Goal: Information Seeking & Learning: Learn about a topic

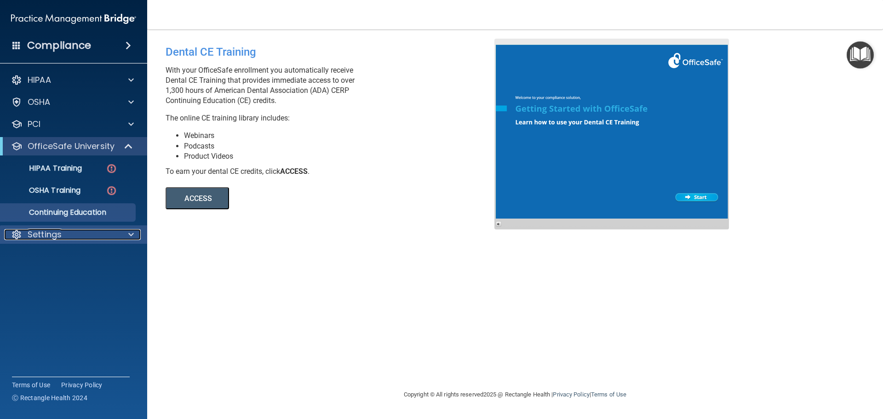
click at [98, 236] on div "Settings" at bounding box center [61, 234] width 114 height 11
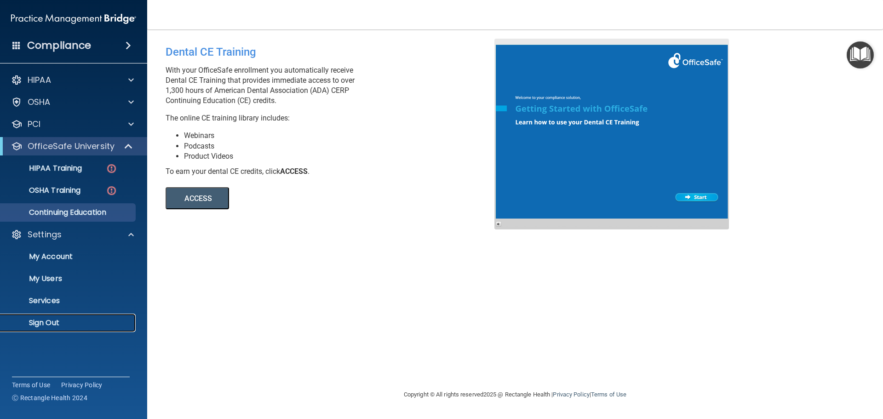
click at [55, 319] on p "Sign Out" at bounding box center [68, 322] width 125 height 9
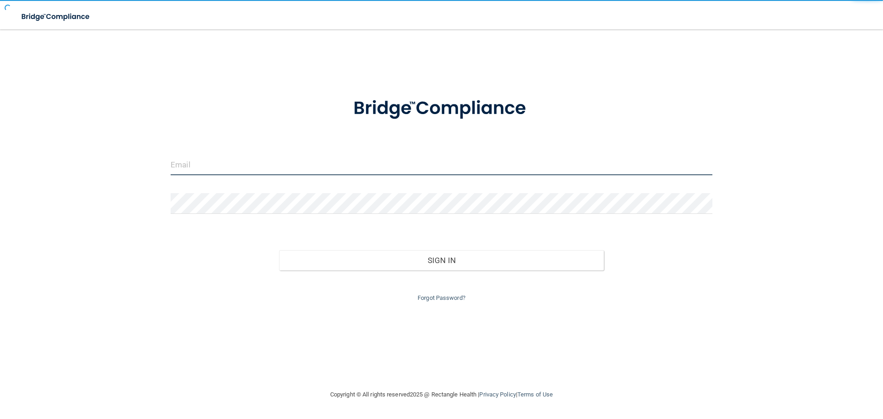
type input "[EMAIL_ADDRESS][DOMAIN_NAME]"
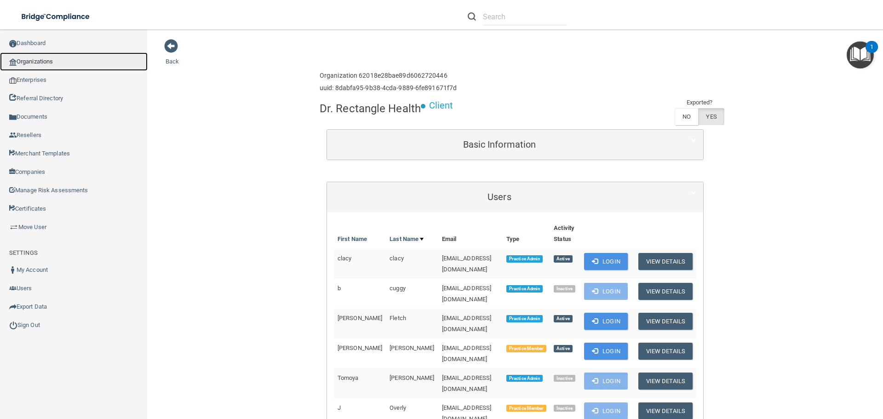
click at [69, 63] on link "Organizations" at bounding box center [74, 61] width 148 height 18
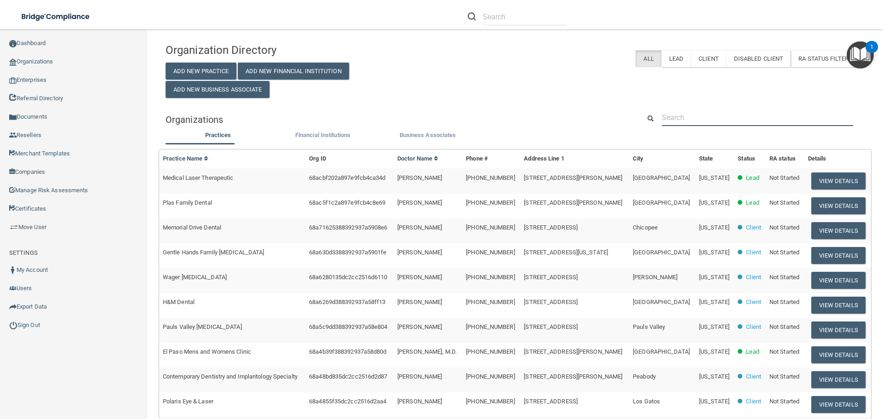
click at [683, 113] on input "text" at bounding box center [756, 117] width 191 height 17
paste input "Aloha Dental"
type input "Aloha Dental"
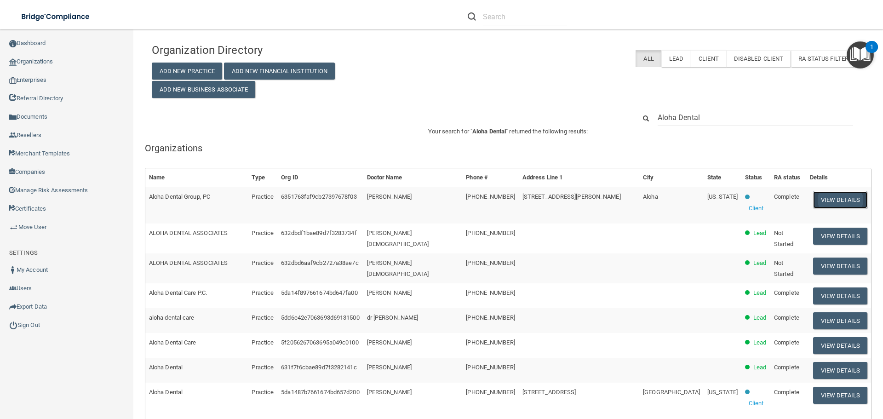
click at [820, 194] on button "View Details" at bounding box center [840, 199] width 54 height 17
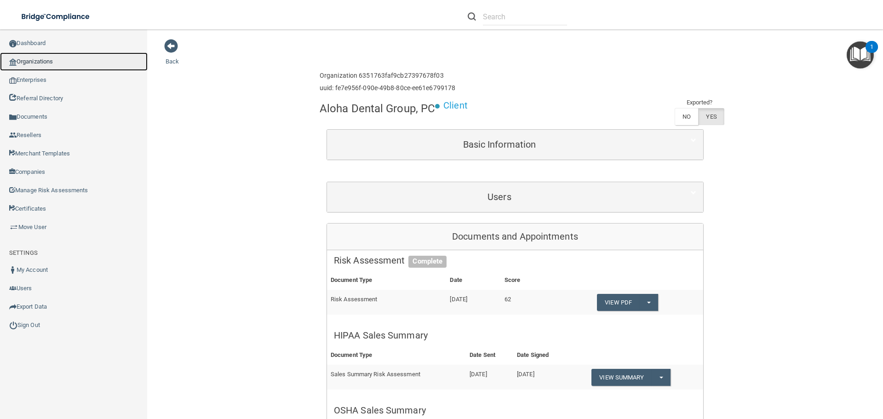
click at [32, 59] on link "Organizations" at bounding box center [74, 61] width 148 height 18
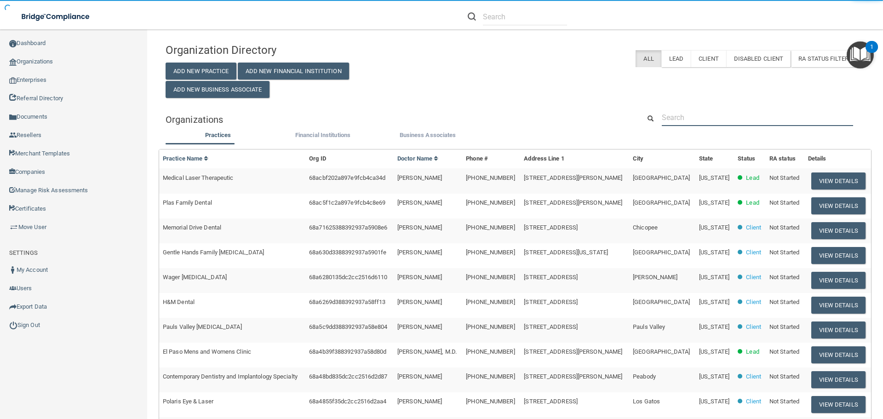
click at [704, 120] on input "text" at bounding box center [756, 117] width 191 height 17
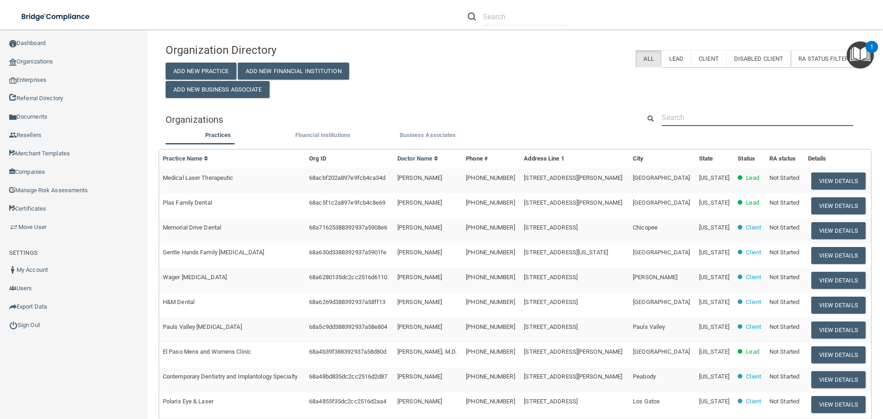
paste input "lorena@belldentalarts.com"
type input "lorena@belldentalarts.com"
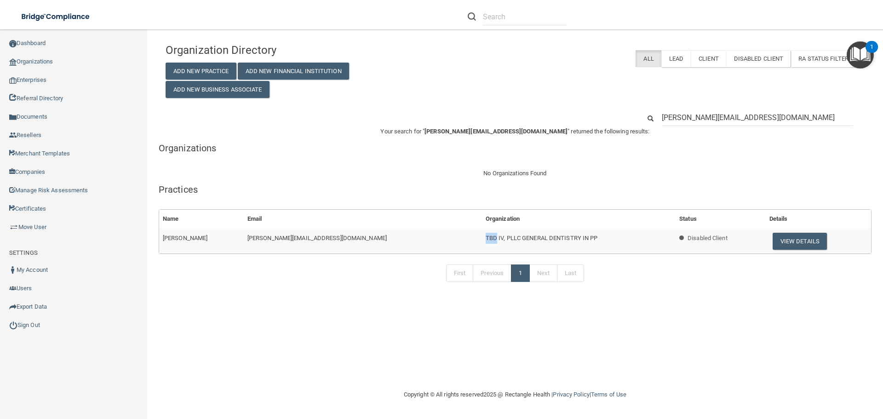
drag, startPoint x: 408, startPoint y: 238, endPoint x: 417, endPoint y: 238, distance: 8.7
click at [485, 238] on span "TBD IV, PLLC GENERAL DENTISTRY IN PP" at bounding box center [541, 237] width 112 height 7
copy span "TBD"
drag, startPoint x: 757, startPoint y: 119, endPoint x: 622, endPoint y: 117, distance: 135.2
click at [622, 117] on div "lorena@belldentalarts.com" at bounding box center [515, 117] width 712 height 17
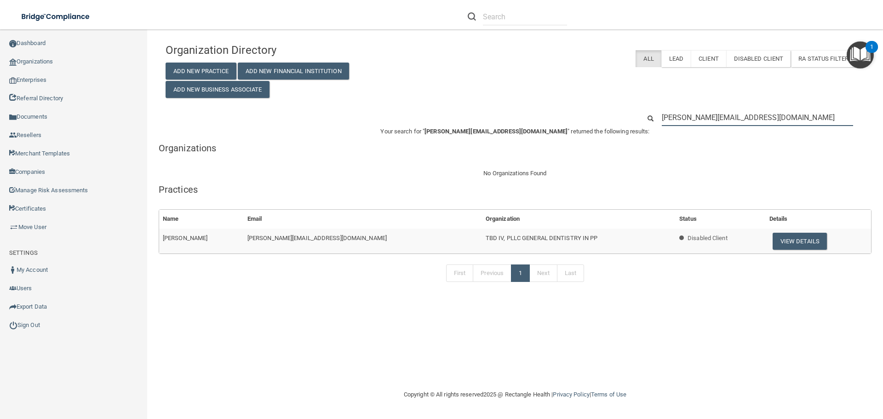
paste input "TBD"
type input "TBD"
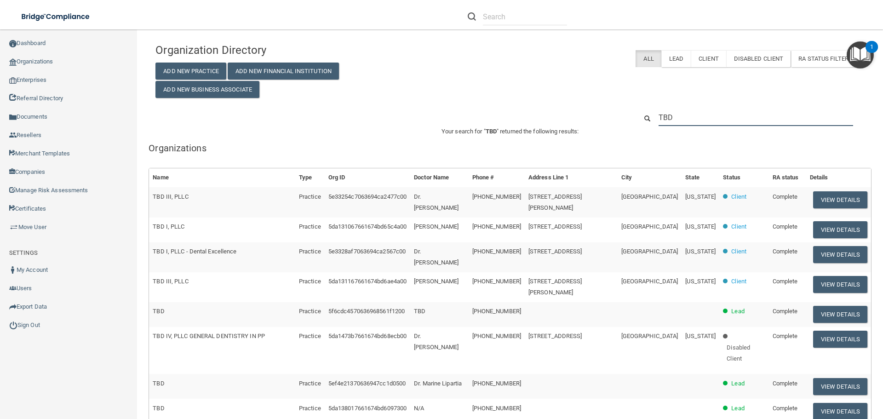
drag, startPoint x: 701, startPoint y: 119, endPoint x: 637, endPoint y: 121, distance: 63.5
click at [637, 121] on div "TBD" at bounding box center [750, 117] width 241 height 17
paste input "lorena@belldentalarts.com"
type input "lorena@belldentalarts.com"
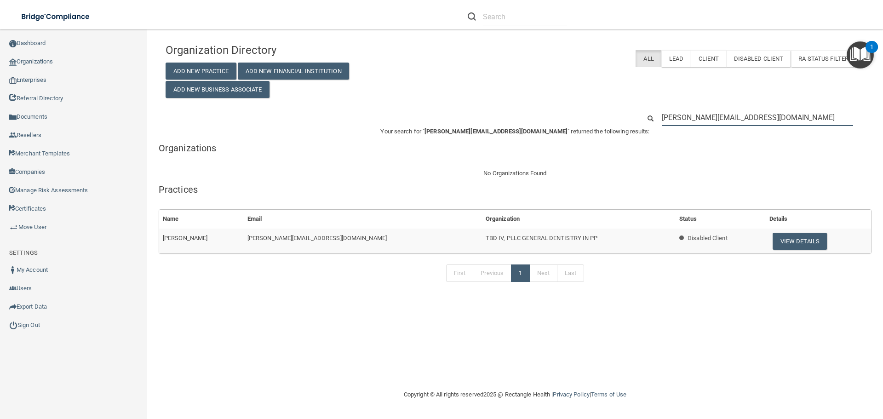
click at [673, 115] on input "lorena@belldentalarts.com" at bounding box center [756, 117] width 191 height 17
paste input "kerineclair@gmail"
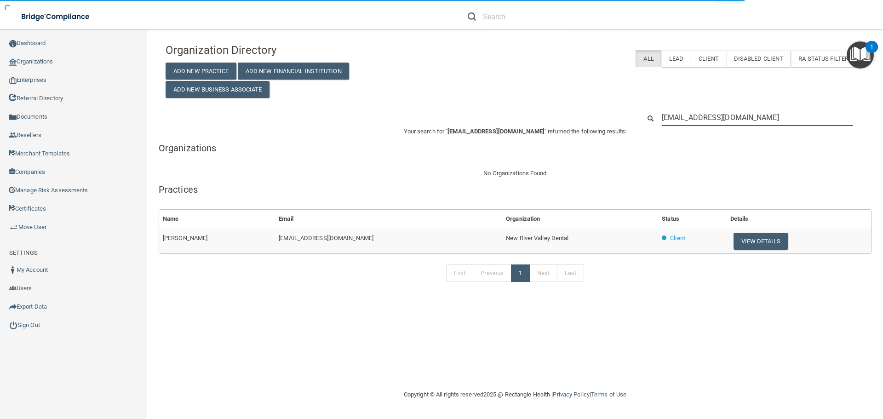
type input "kerineclair@gmail.com"
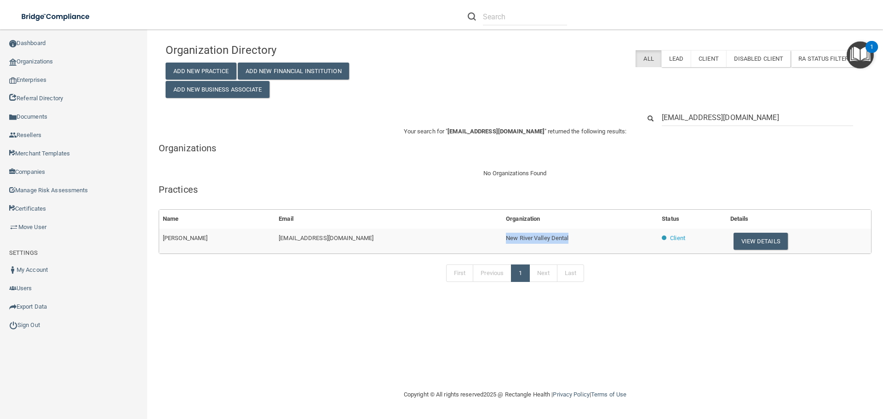
drag, startPoint x: 506, startPoint y: 239, endPoint x: 415, endPoint y: 234, distance: 91.6
click at [415, 234] on tr "Clair Wright kerineclair@gmail.com New River Valley Dental Client View Details" at bounding box center [515, 240] width 712 height 25
copy tr "New River Valley Dental"
click at [733, 243] on button "View Details" at bounding box center [760, 241] width 54 height 17
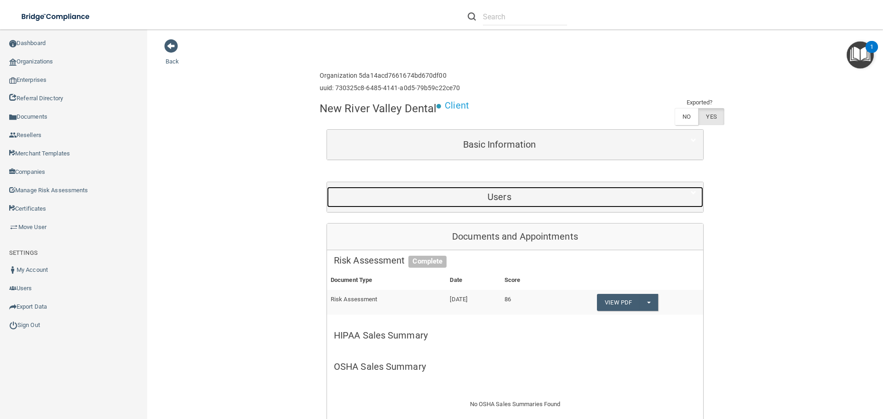
click at [532, 191] on div "Users" at bounding box center [499, 197] width 345 height 21
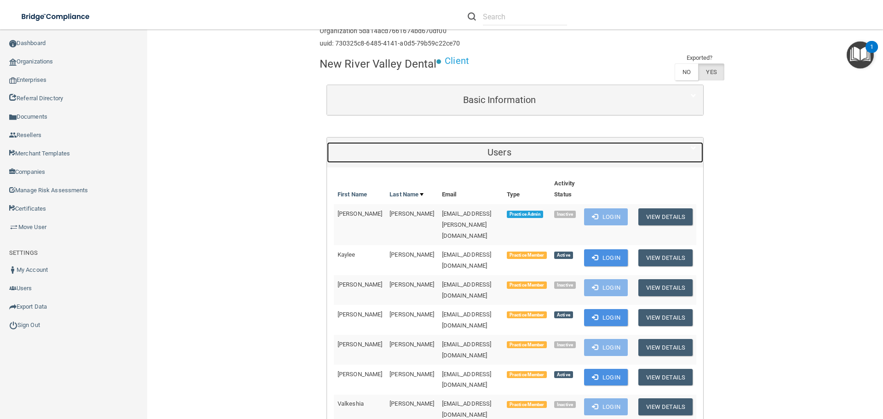
scroll to position [230, 0]
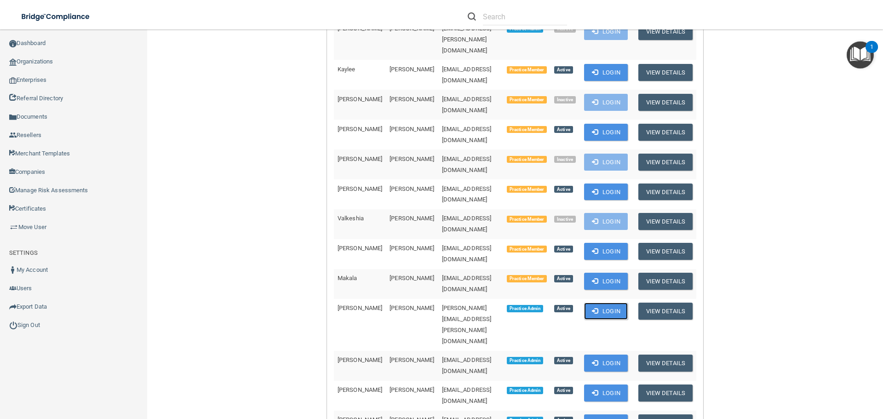
click at [604, 302] on button "Login" at bounding box center [606, 310] width 44 height 17
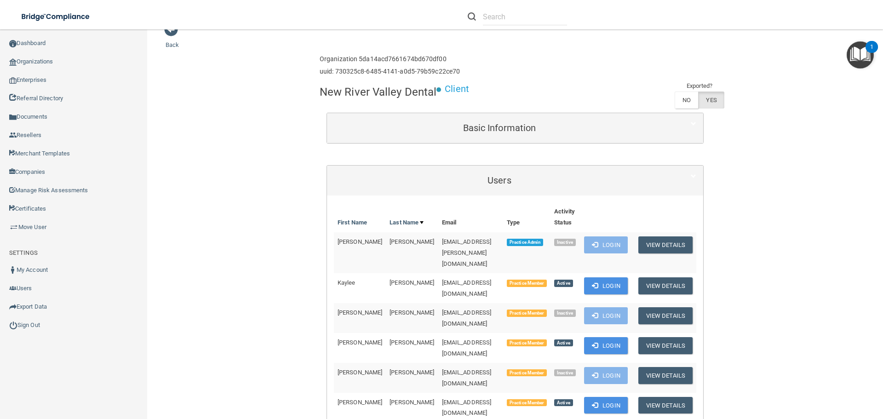
scroll to position [0, 0]
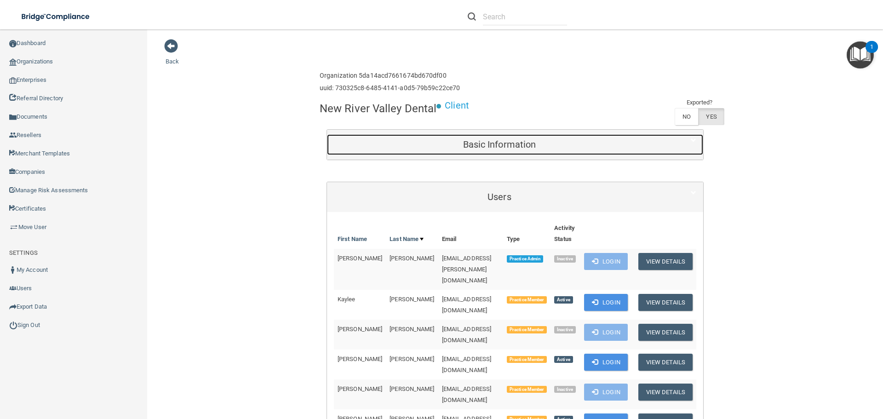
click at [422, 147] on h5 "Basic Information" at bounding box center [499, 144] width 331 height 10
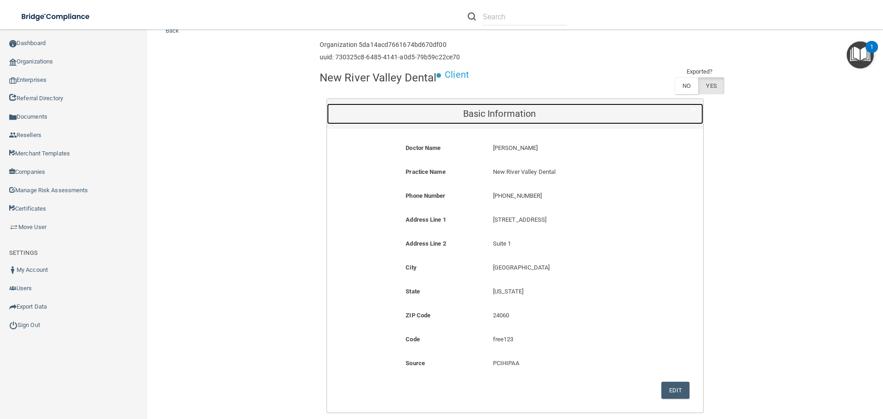
scroll to position [46, 0]
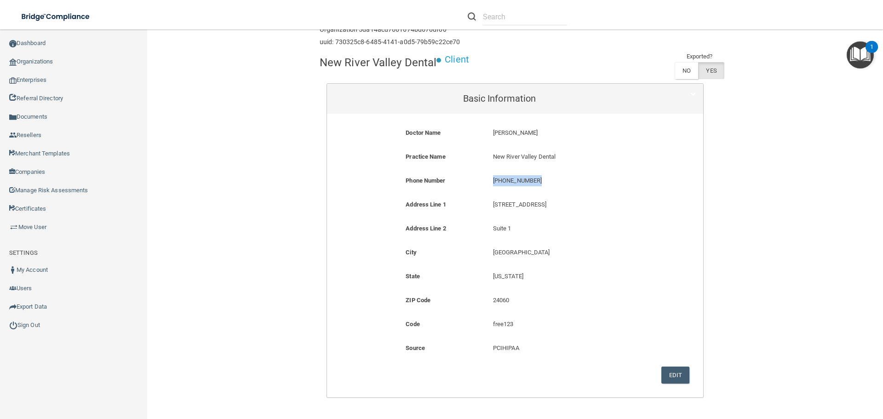
drag, startPoint x: 538, startPoint y: 183, endPoint x: 489, endPoint y: 183, distance: 49.2
click at [489, 183] on div "(540) 951-2260 (540) 951-2260" at bounding box center [573, 183] width 174 height 17
copy p "(540) 951-2260"
click at [32, 63] on link "Organizations" at bounding box center [74, 61] width 148 height 18
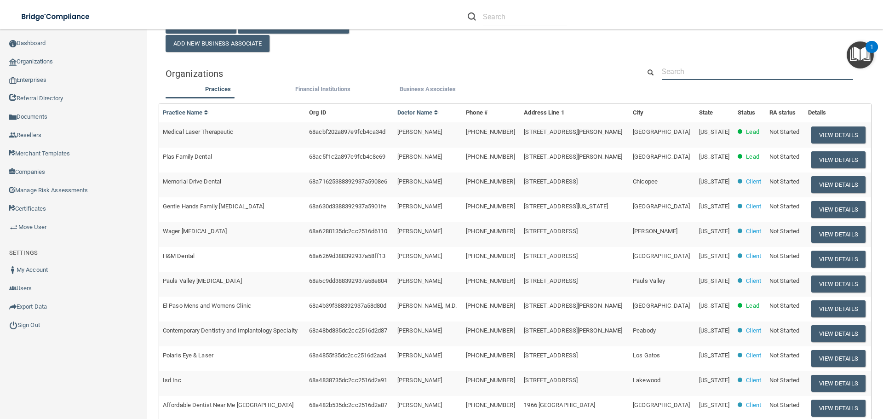
click at [667, 76] on input "text" at bounding box center [756, 71] width 191 height 17
paste input "[EMAIL_ADDRESS][DOMAIN_NAME]"
type input "[EMAIL_ADDRESS][DOMAIN_NAME]"
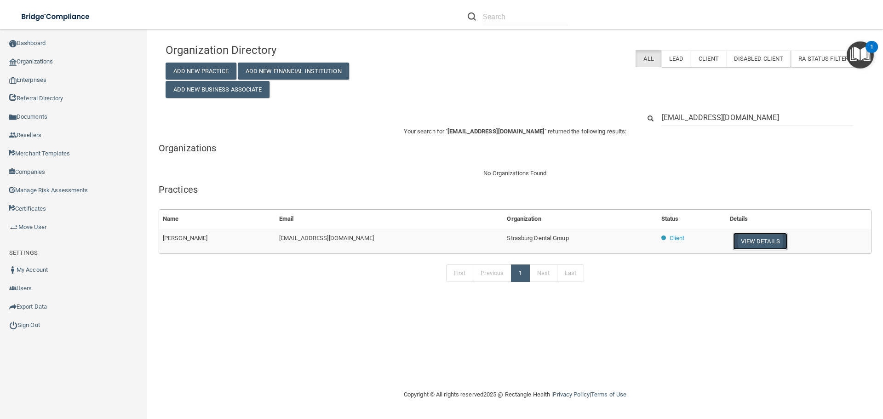
click at [749, 238] on button "View Details" at bounding box center [760, 241] width 54 height 17
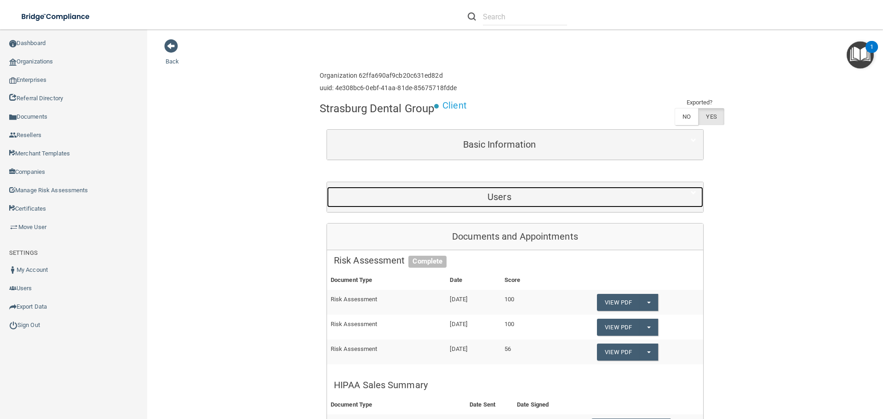
click at [563, 205] on div "Users" at bounding box center [499, 197] width 345 height 21
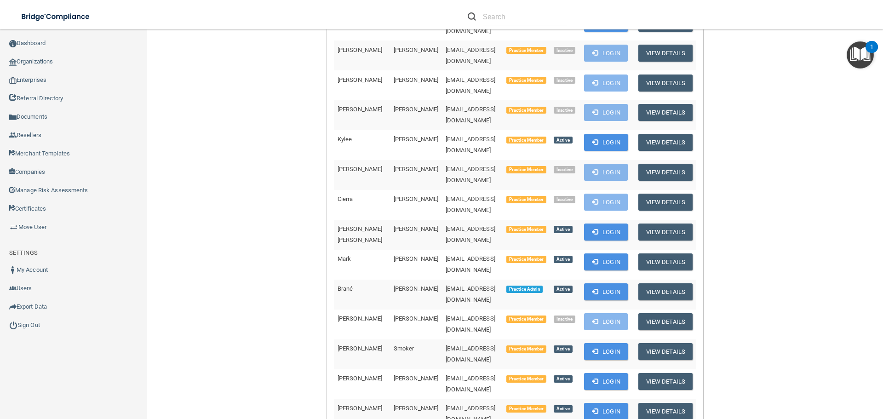
scroll to position [368, 0]
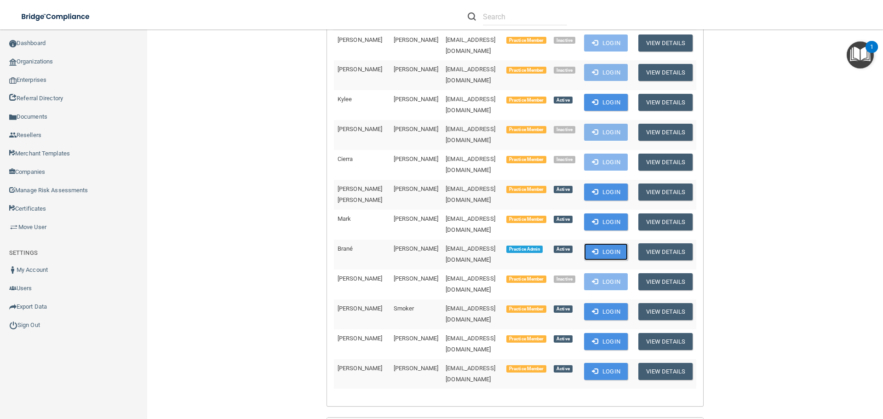
click at [592, 248] on span at bounding box center [595, 251] width 6 height 6
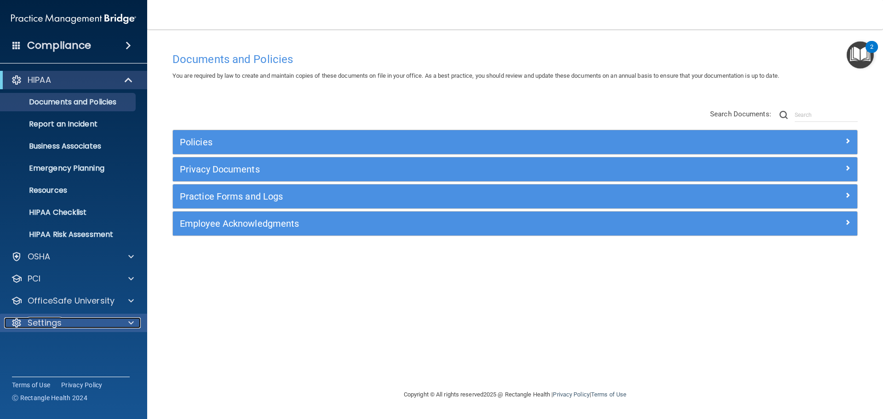
click at [128, 321] on div at bounding box center [129, 322] width 23 height 11
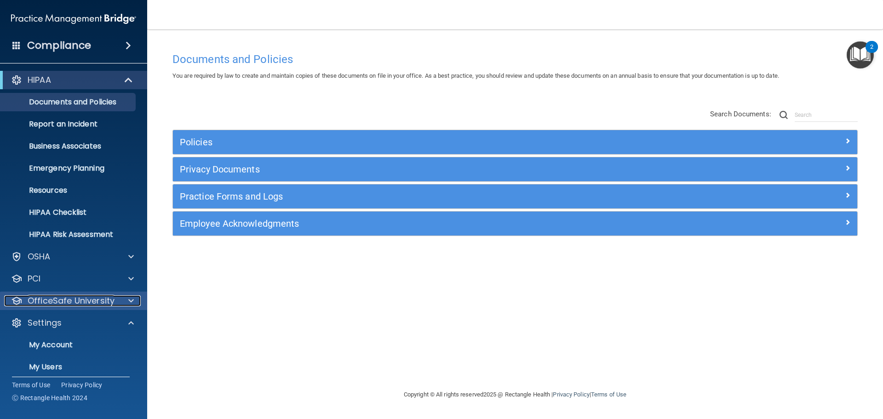
click at [128, 296] on span at bounding box center [131, 300] width 6 height 11
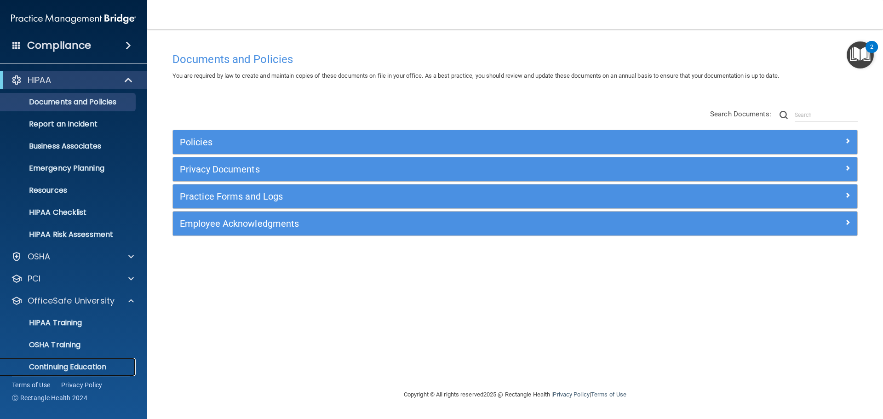
click at [98, 365] on p "Continuing Education" at bounding box center [68, 366] width 125 height 9
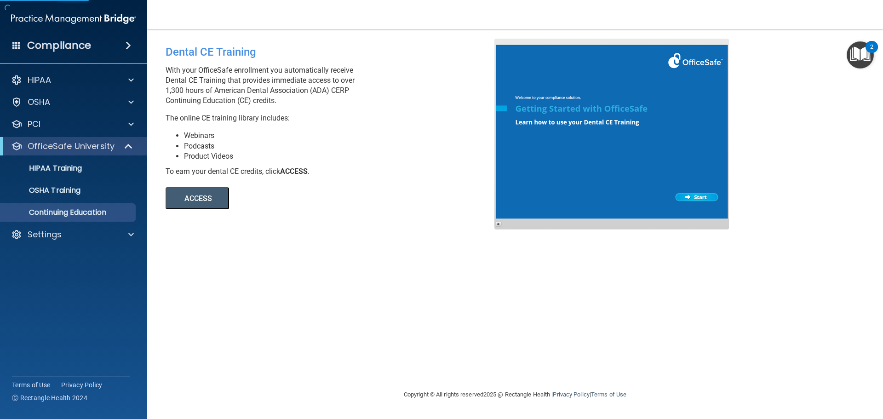
click at [190, 195] on button "ACCESS" at bounding box center [196, 198] width 63 height 22
click at [90, 239] on div "Settings" at bounding box center [61, 234] width 114 height 11
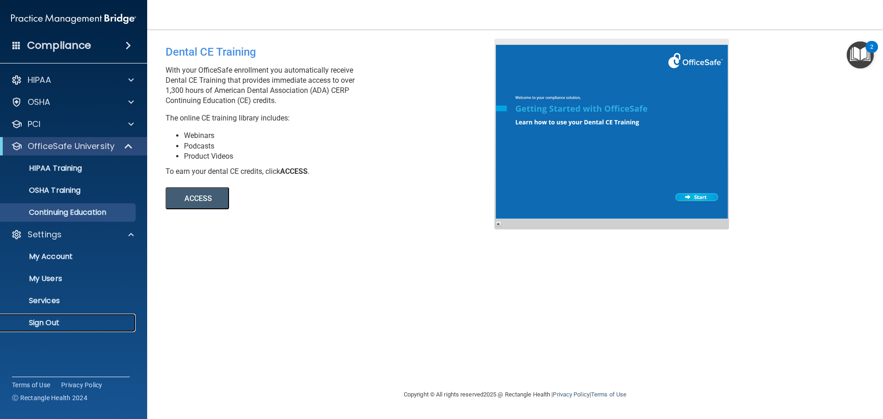
click at [53, 323] on p "Sign Out" at bounding box center [68, 322] width 125 height 9
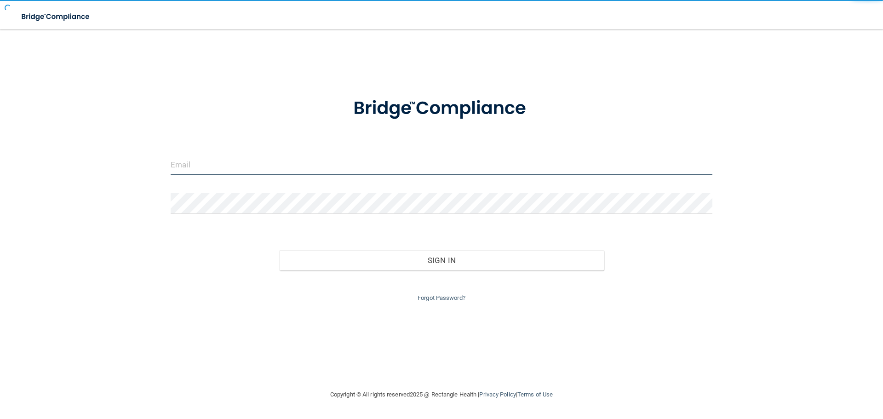
type input "cfletcher@rectanglehealth.com"
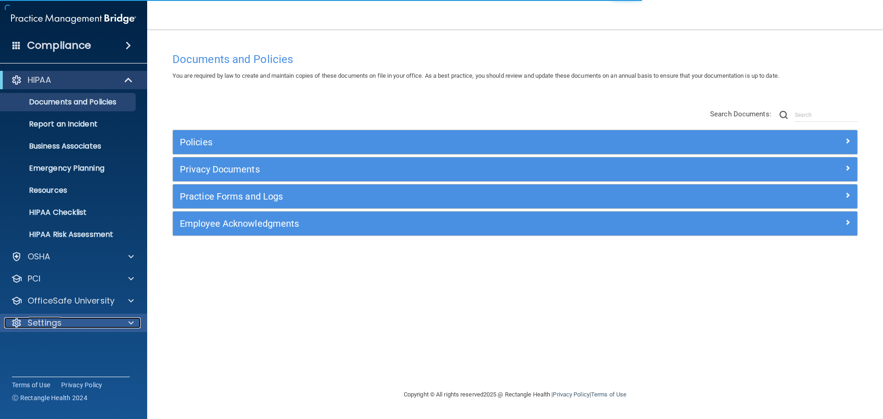
click at [128, 323] on div at bounding box center [129, 322] width 23 height 11
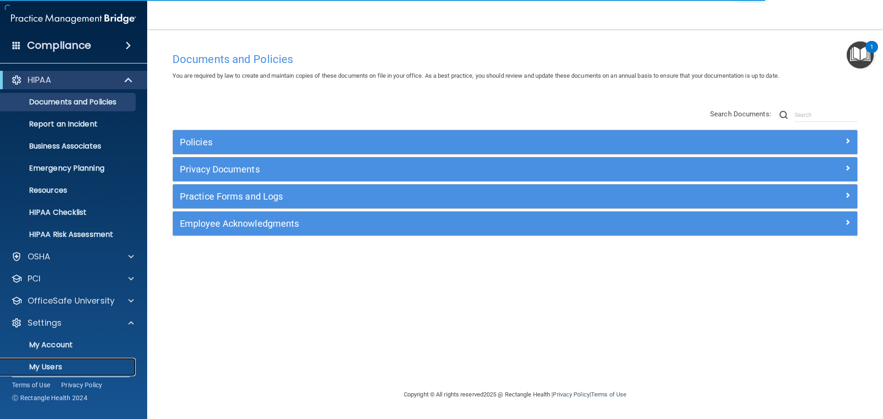
click at [73, 366] on p "My Users" at bounding box center [68, 366] width 125 height 9
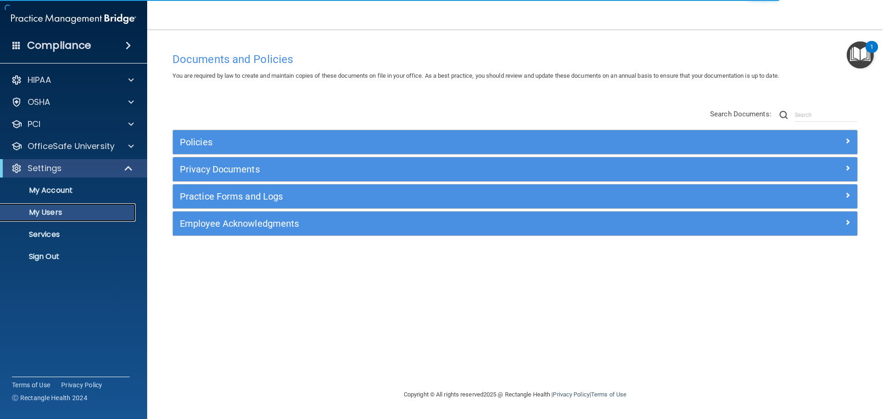
select select "20"
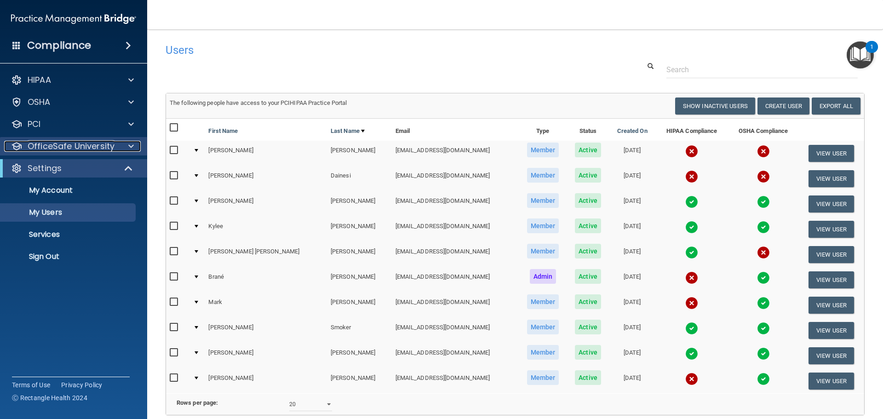
click at [127, 146] on div at bounding box center [129, 146] width 23 height 11
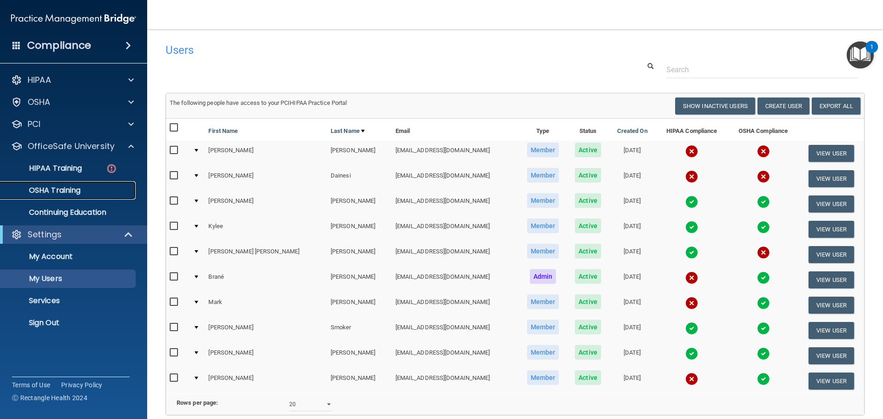
click at [89, 182] on link "OSHA Training" at bounding box center [63, 190] width 145 height 18
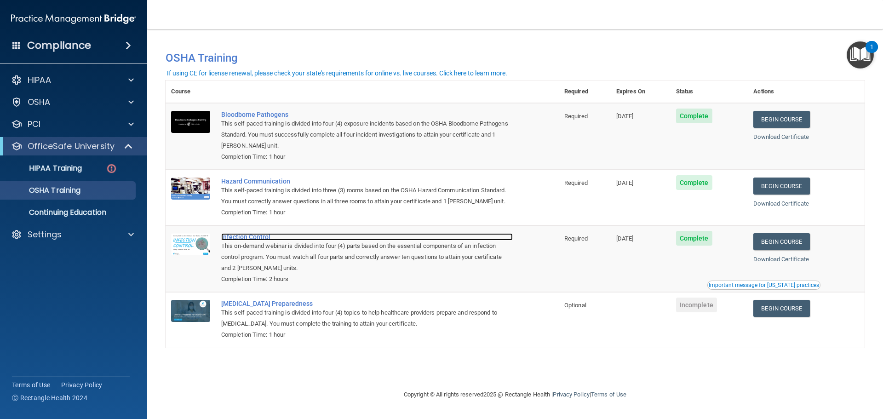
click at [232, 239] on div "Infection Control" at bounding box center [366, 236] width 291 height 7
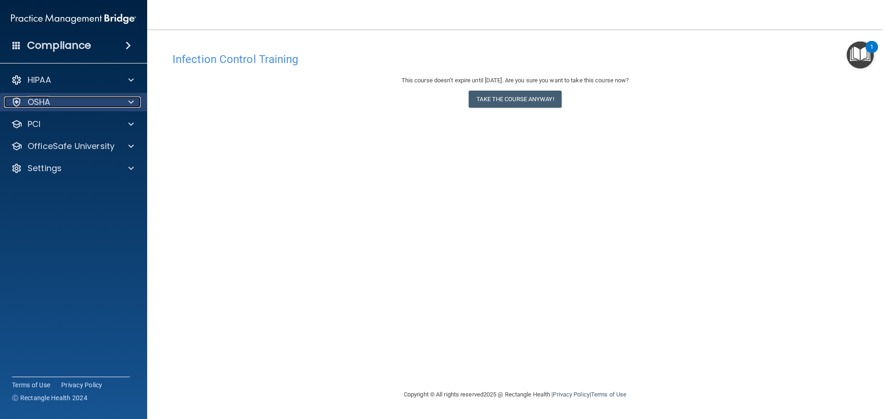
click at [126, 105] on div at bounding box center [129, 102] width 23 height 11
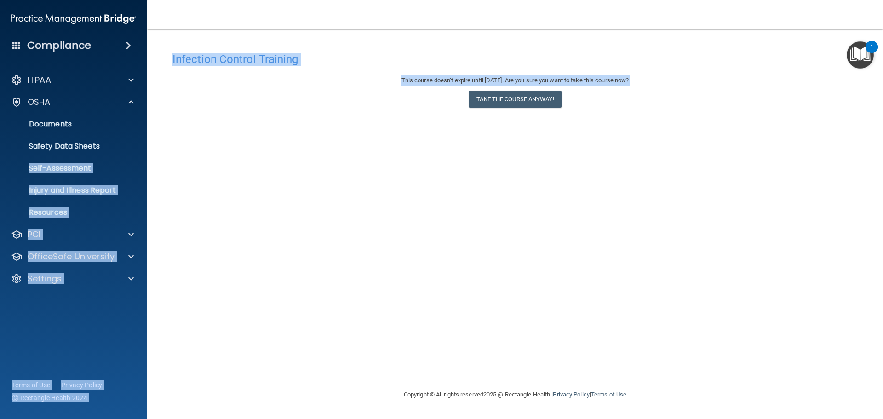
drag, startPoint x: 152, startPoint y: 181, endPoint x: 152, endPoint y: 209, distance: 28.5
click at [152, 205] on div "Compliance HIPAA Documents and Policies Report an Incident Business Associates …" at bounding box center [441, 209] width 883 height 419
click at [156, 203] on main "Infection Control Training This course doesn’t expire until [DATE]. Are you sur…" at bounding box center [514, 223] width 735 height 389
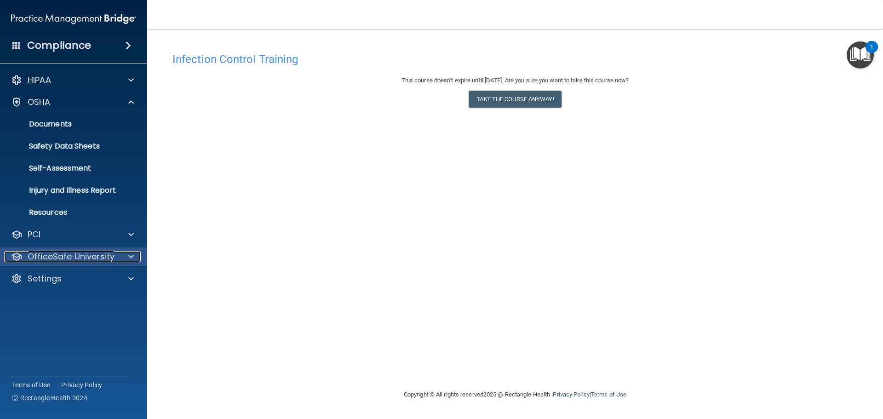
click at [124, 256] on div at bounding box center [129, 256] width 23 height 11
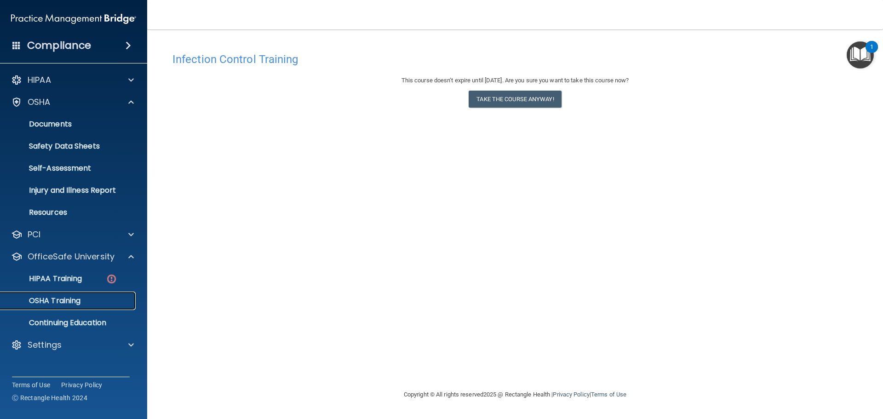
click at [102, 296] on div "OSHA Training" at bounding box center [68, 300] width 125 height 9
